Goal: Task Accomplishment & Management: Complete application form

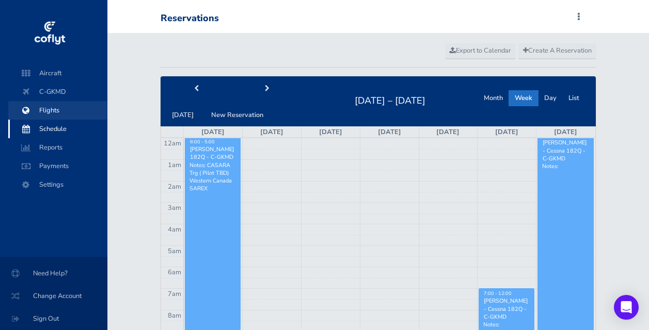
click at [50, 108] on span "Flights" at bounding box center [58, 110] width 78 height 19
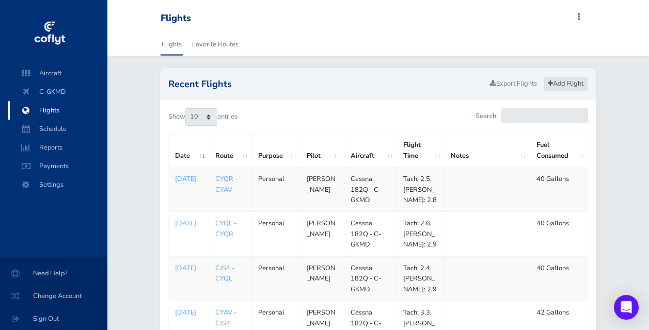
click at [565, 85] on link "Add Flight" at bounding box center [565, 83] width 45 height 15
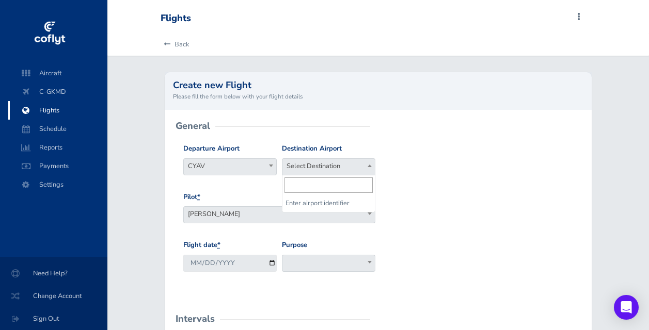
click at [351, 169] on span "Select Destination" at bounding box center [328, 166] width 92 height 14
type input "cyav"
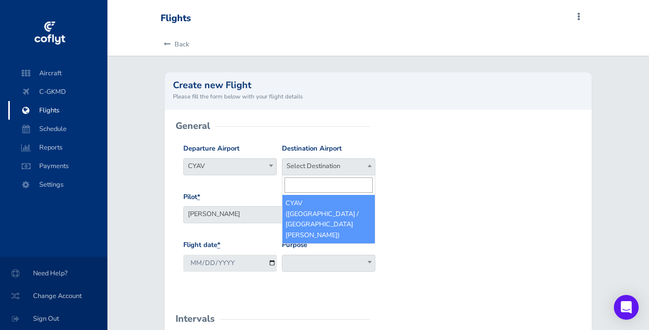
select select "CYAV"
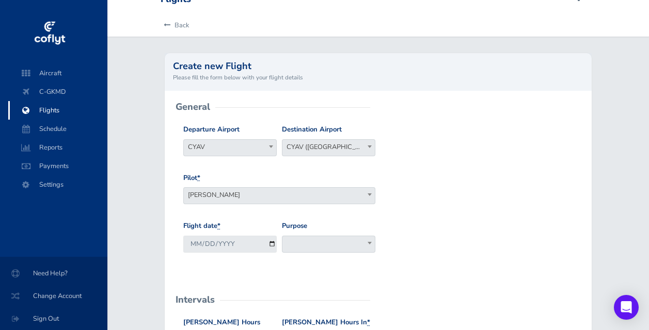
scroll to position [21, 0]
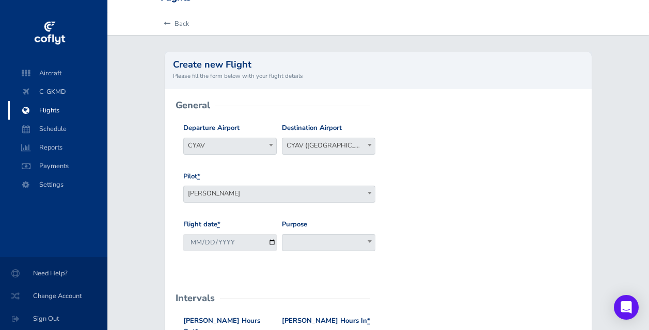
click at [317, 194] on span "Mark Davies" at bounding box center [279, 193] width 191 height 14
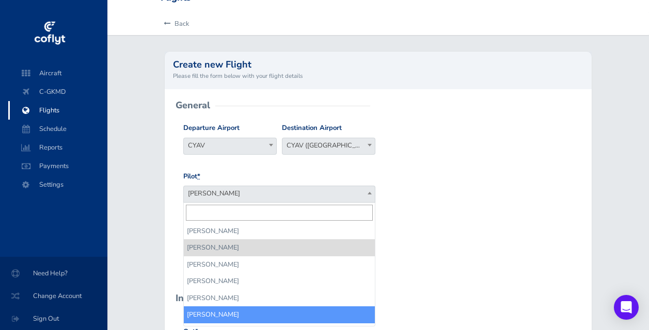
select select "13446"
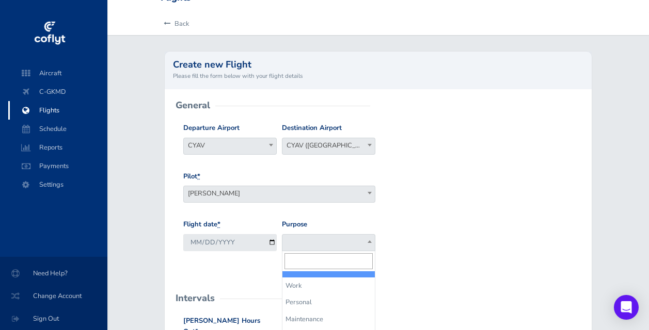
click at [308, 244] on span at bounding box center [328, 242] width 93 height 17
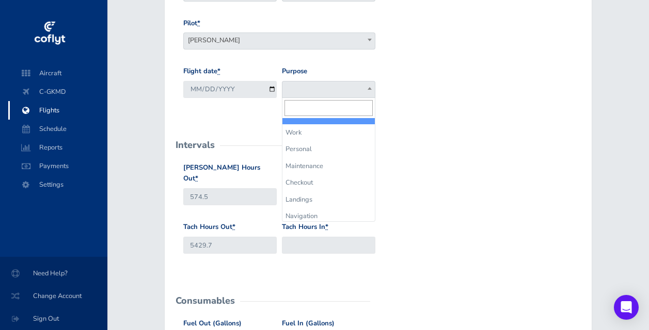
scroll to position [175, 0]
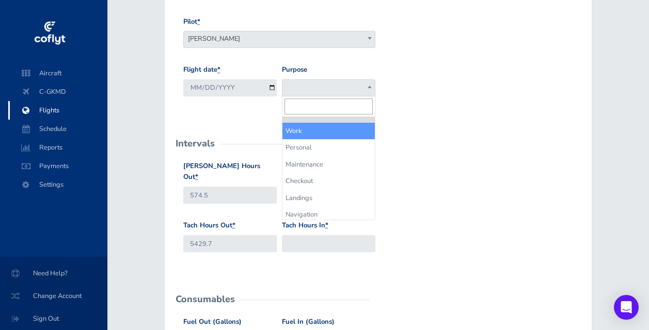
select select "Work"
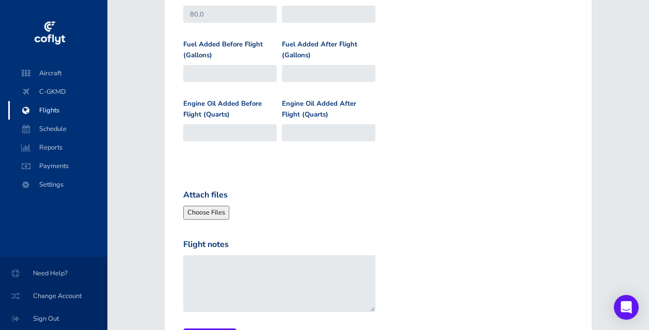
scroll to position [568, 0]
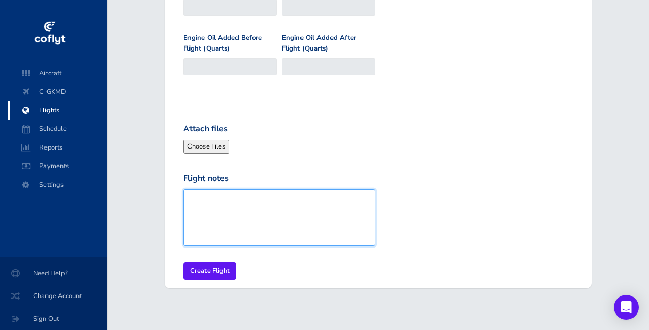
click at [219, 195] on textarea "Flight notes" at bounding box center [279, 217] width 192 height 57
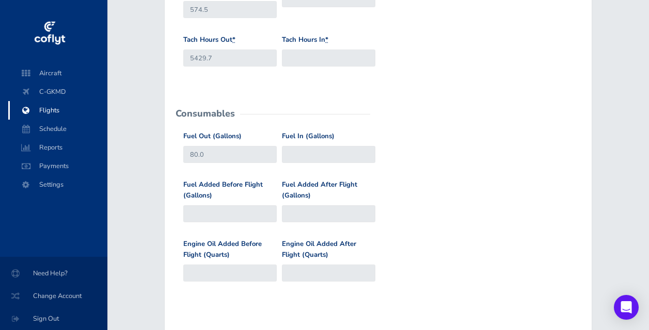
scroll to position [258, 0]
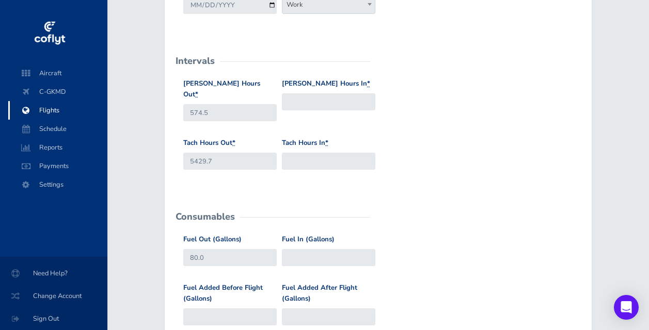
type textarea "CASARA WC Sarex"
click at [214, 104] on input "574.5" at bounding box center [229, 112] width 93 height 17
type input "582.1"
type input "5435.8"
click at [329, 251] on input "Fuel In (Gallons)" at bounding box center [328, 257] width 93 height 17
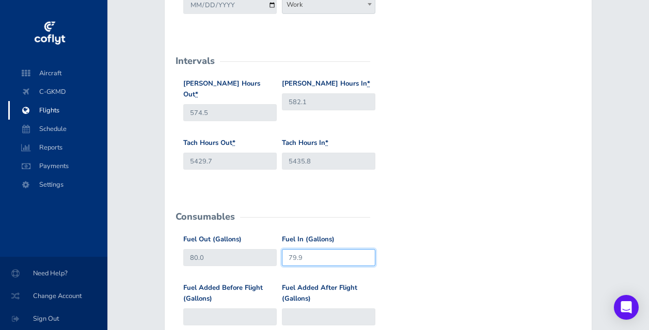
type input "79.9"
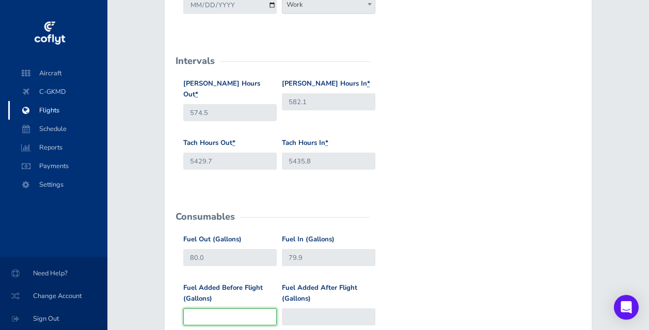
type input "80"
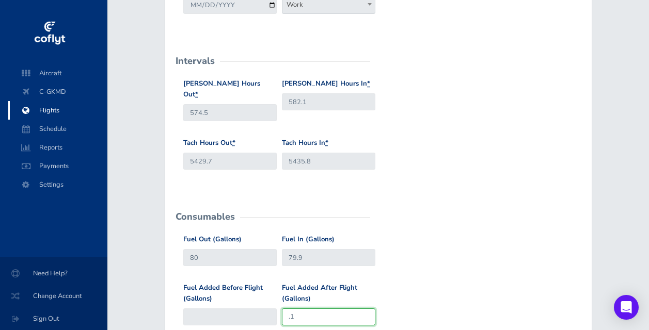
type input ".1"
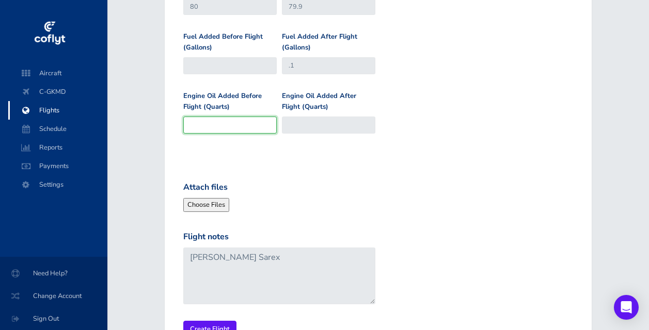
scroll to position [568, 0]
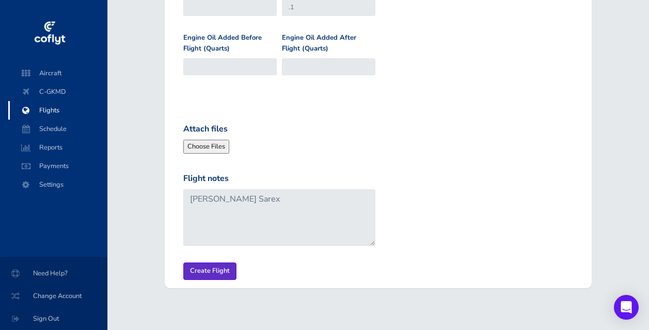
click at [203, 263] on input "Create Flight" at bounding box center [209, 271] width 53 height 17
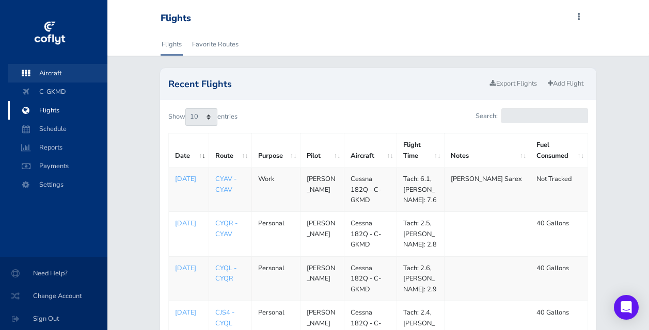
click at [46, 70] on span "Aircraft" at bounding box center [58, 73] width 78 height 19
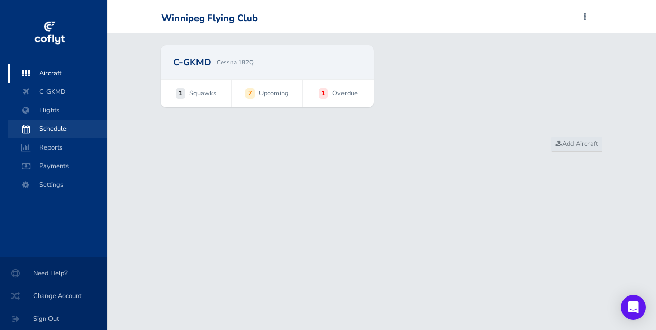
click at [46, 125] on span "Schedule" at bounding box center [58, 129] width 78 height 19
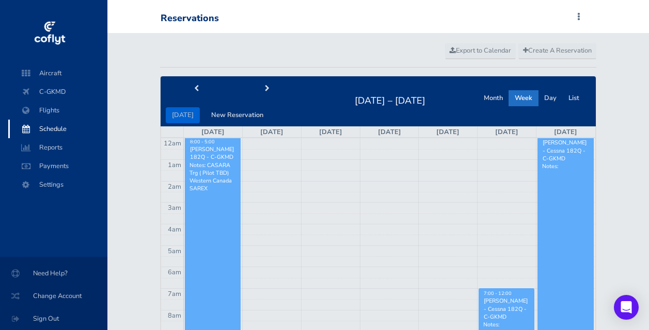
click at [206, 193] on p "Notes: CASARA Trg ( Pilot TBD) Western Canada SAREX" at bounding box center [212, 177] width 46 height 31
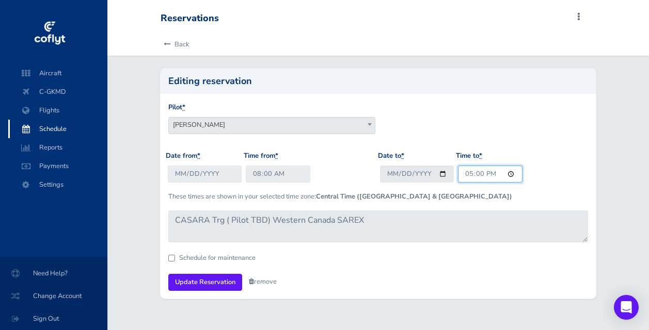
click at [463, 170] on input "17:00" at bounding box center [490, 174] width 65 height 17
type input "14:00"
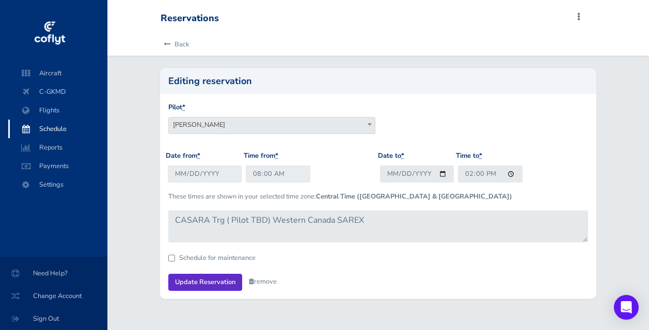
click at [207, 278] on input "Update Reservation" at bounding box center [205, 282] width 74 height 17
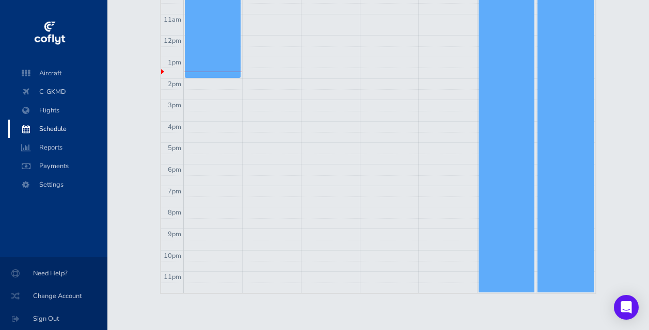
scroll to position [51, 0]
